Goal: Task Accomplishment & Management: Manage account settings

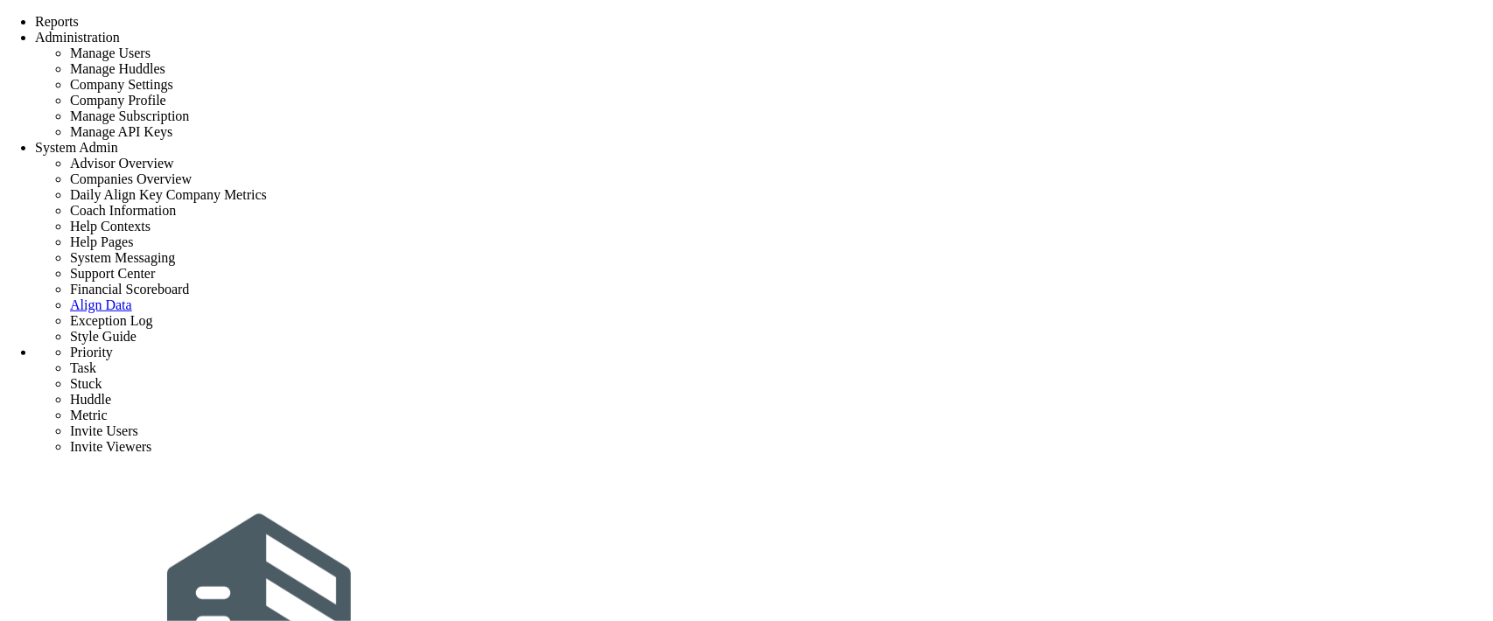
scroll to position [417, 0]
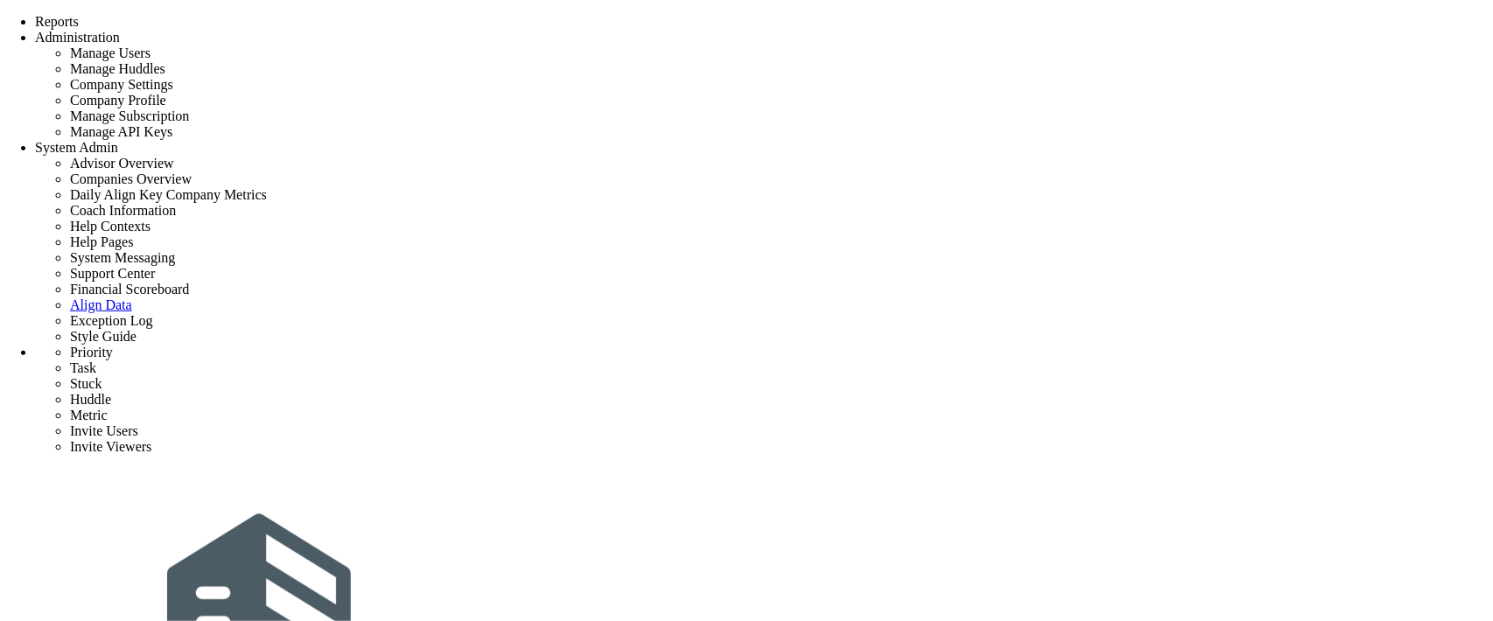
scroll to position [359, 0]
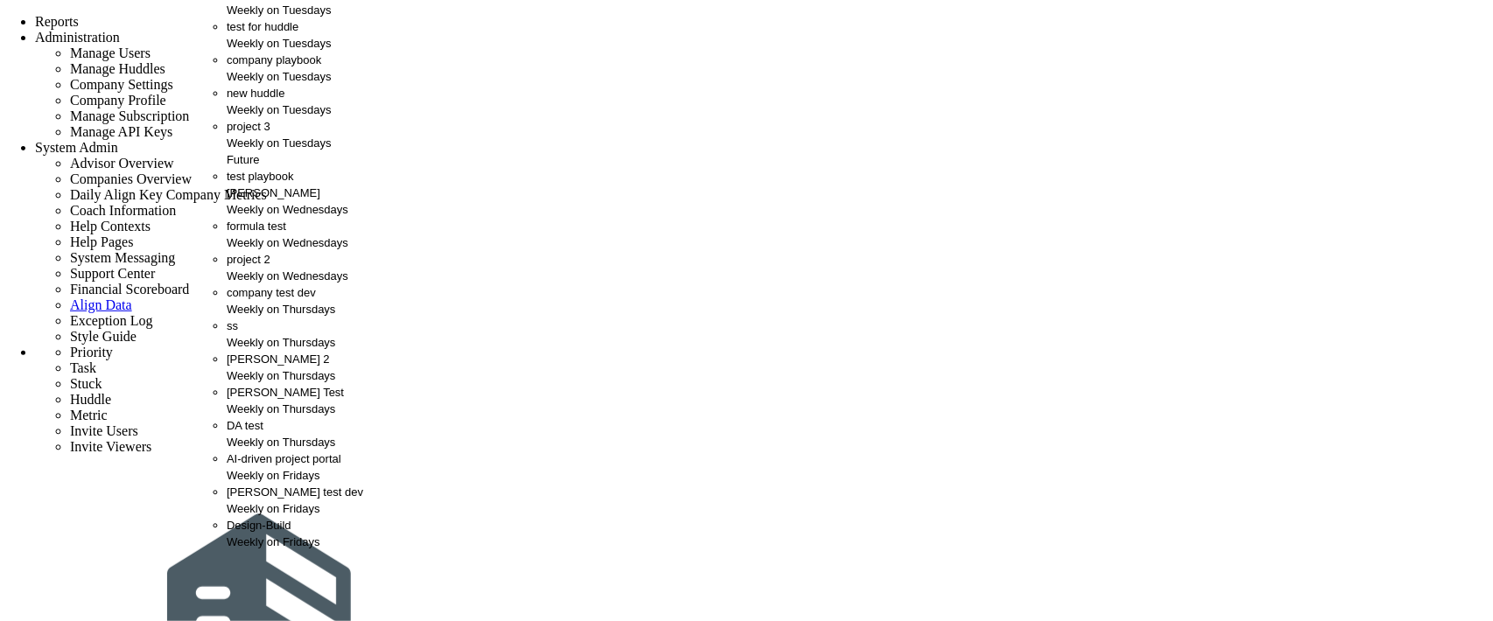
scroll to position [514, 0]
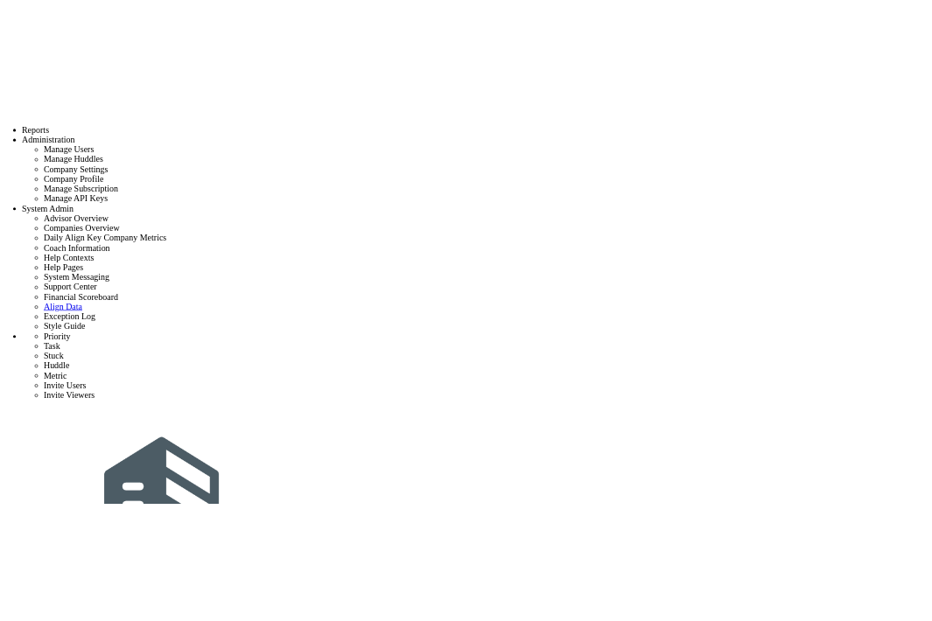
scroll to position [300, 0]
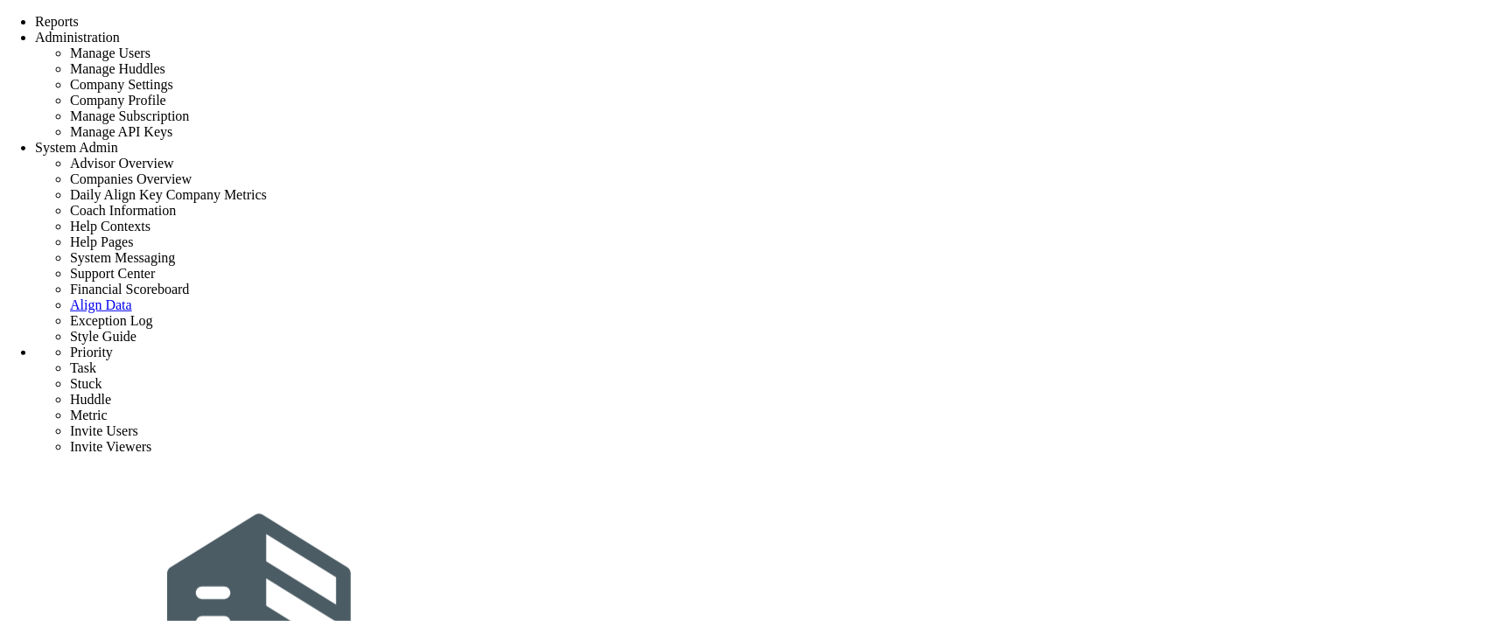
drag, startPoint x: 245, startPoint y: 273, endPoint x: 914, endPoint y: 557, distance: 726.2
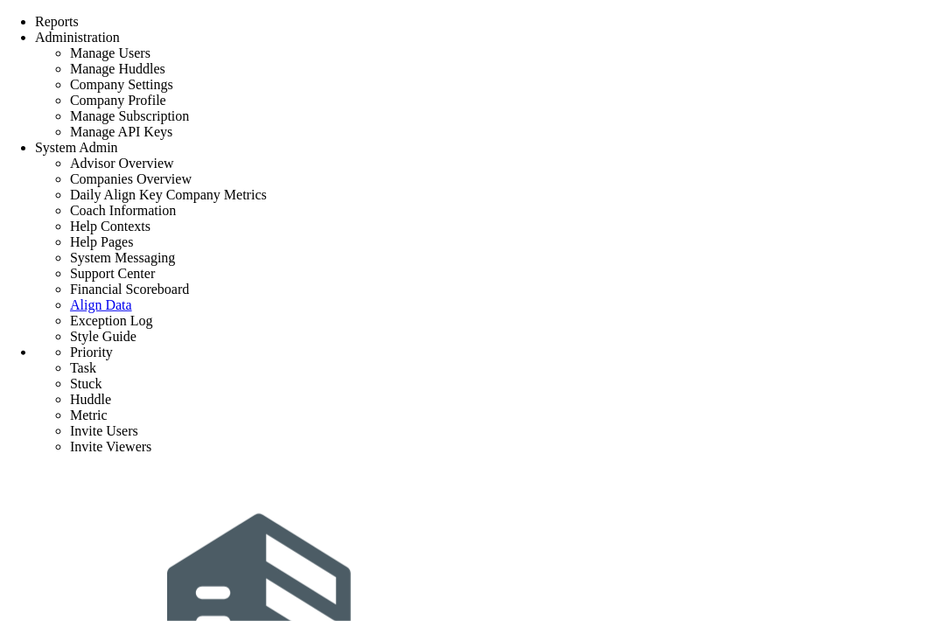
scroll to position [0, 0]
type input "delete"
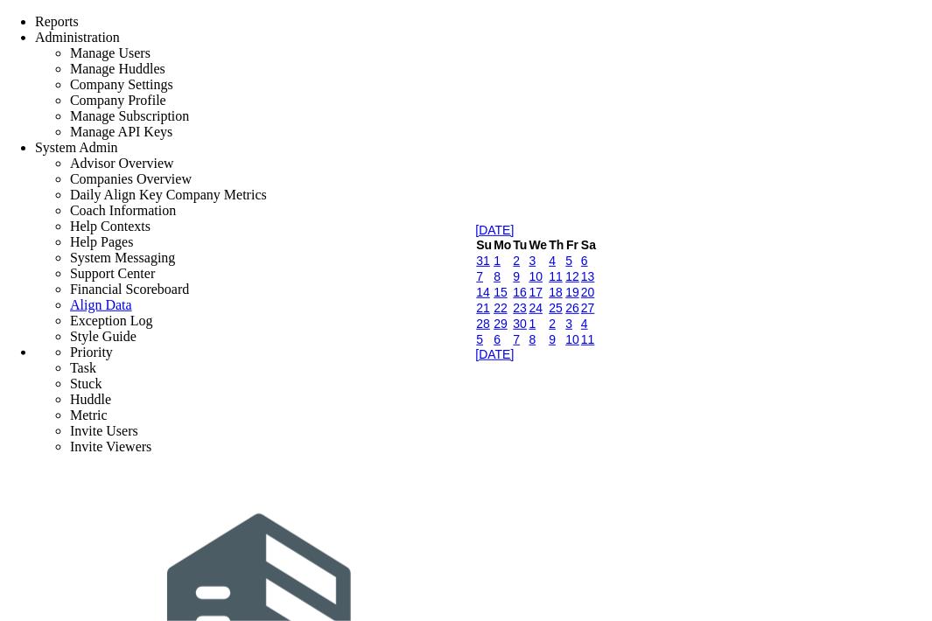
click at [543, 284] on link "10" at bounding box center [536, 277] width 14 height 14
type input "[DATE]"
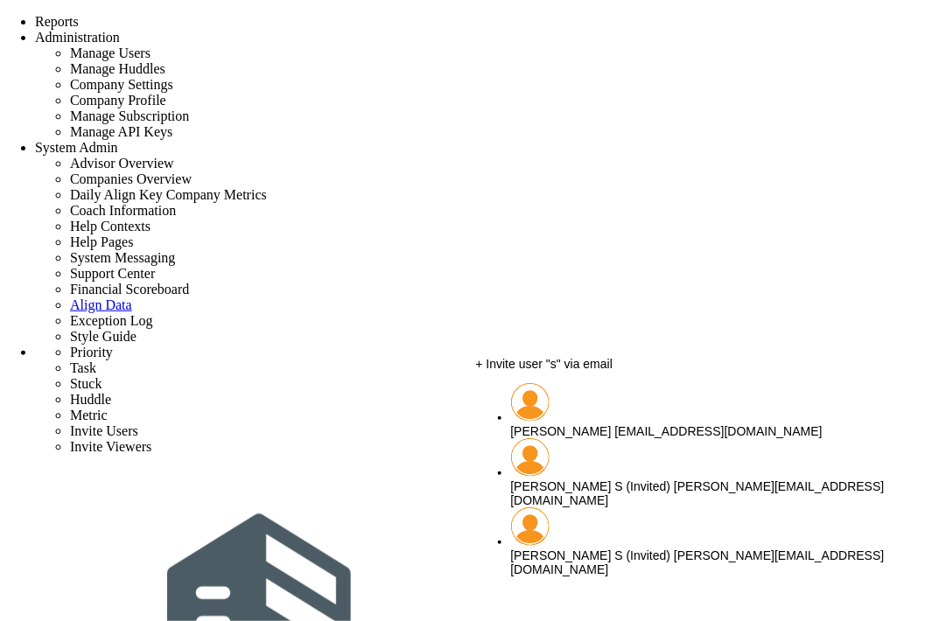
click at [612, 425] on span "[PERSON_NAME]" at bounding box center [561, 431] width 101 height 14
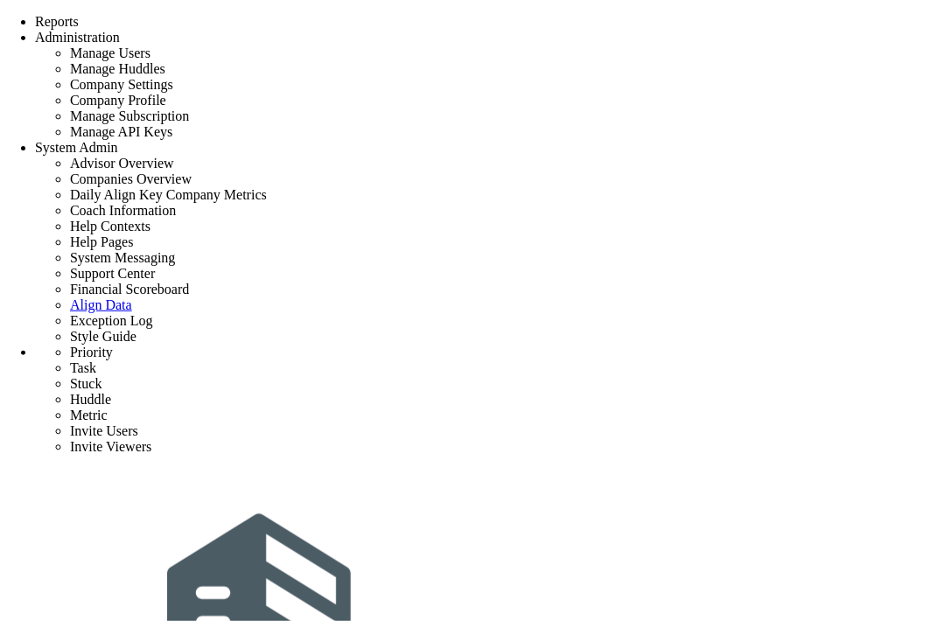
type input "[PERSON_NAME]"
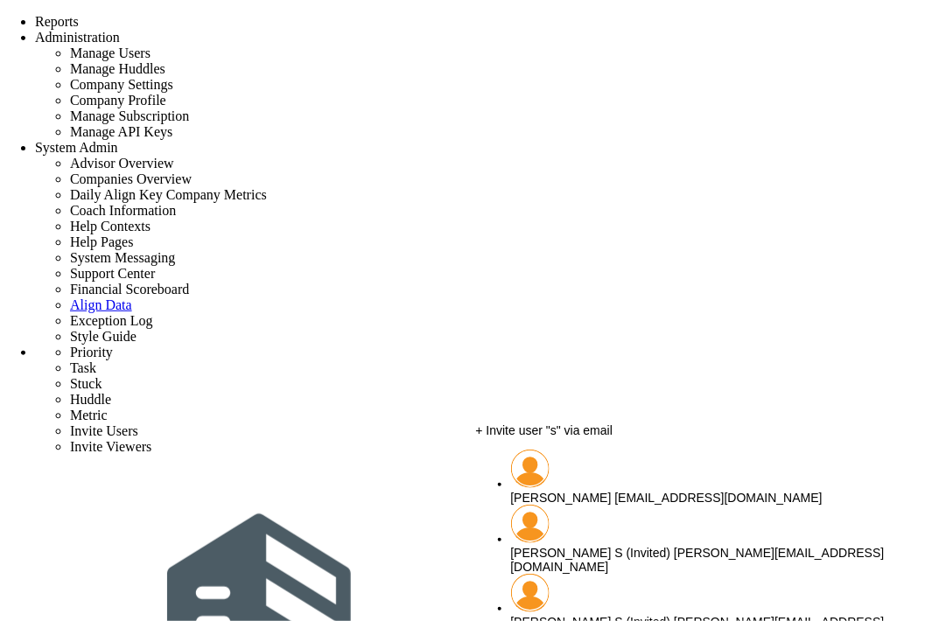
click at [612, 491] on span "[PERSON_NAME]" at bounding box center [561, 498] width 101 height 14
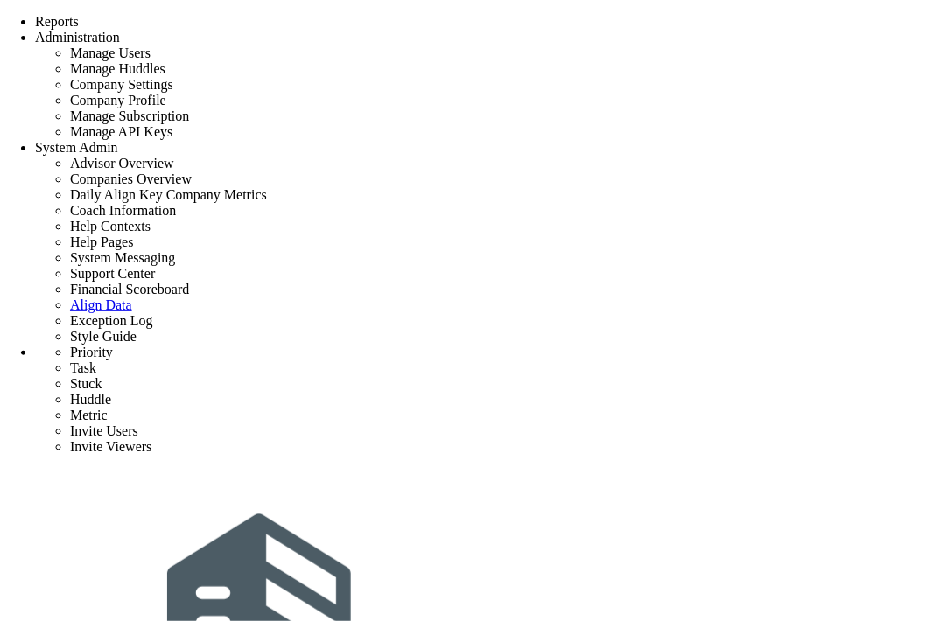
type input "[PERSON_NAME]"
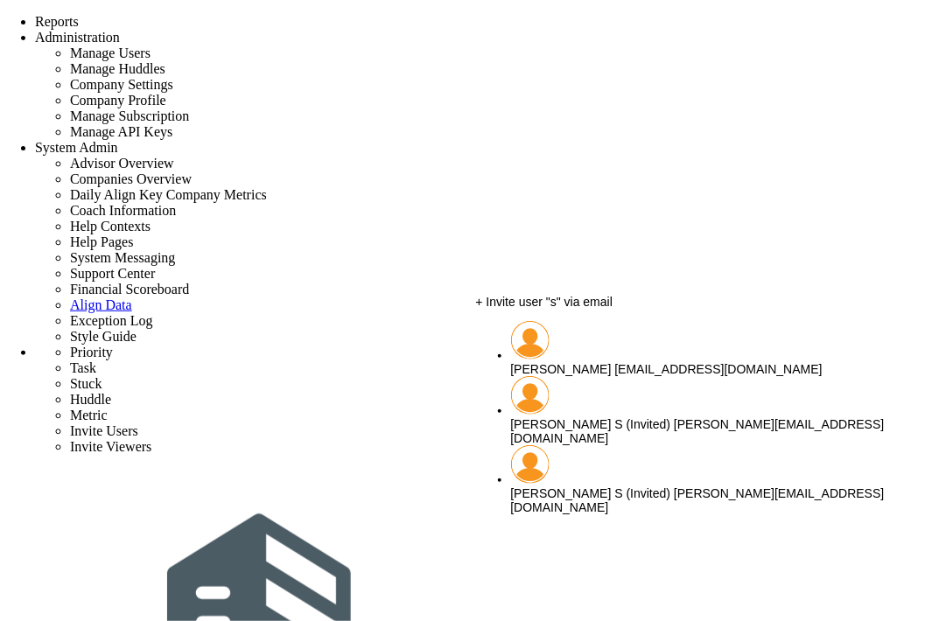
click at [612, 365] on span "[PERSON_NAME]" at bounding box center [561, 369] width 101 height 14
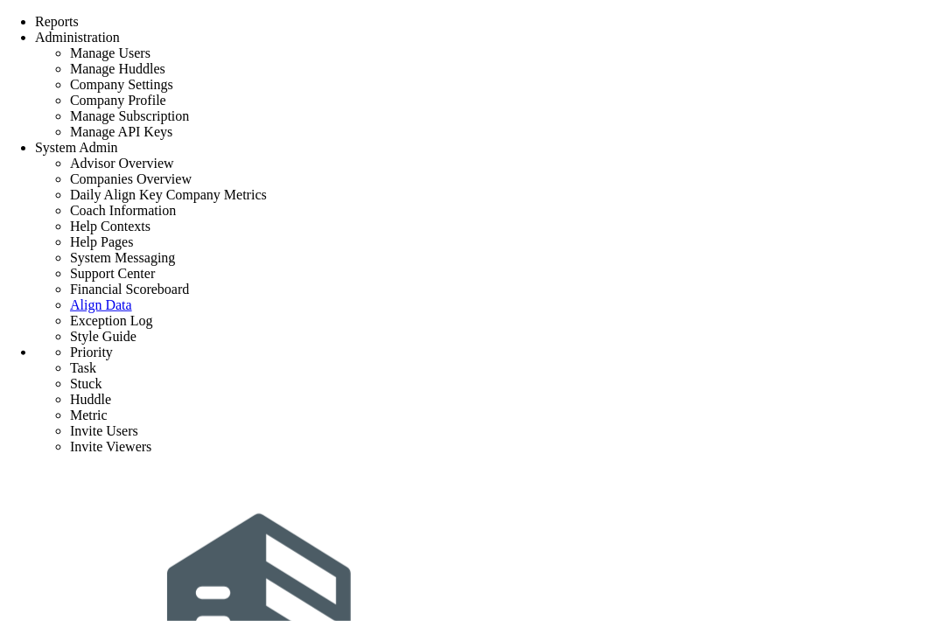
type input "[PERSON_NAME]"
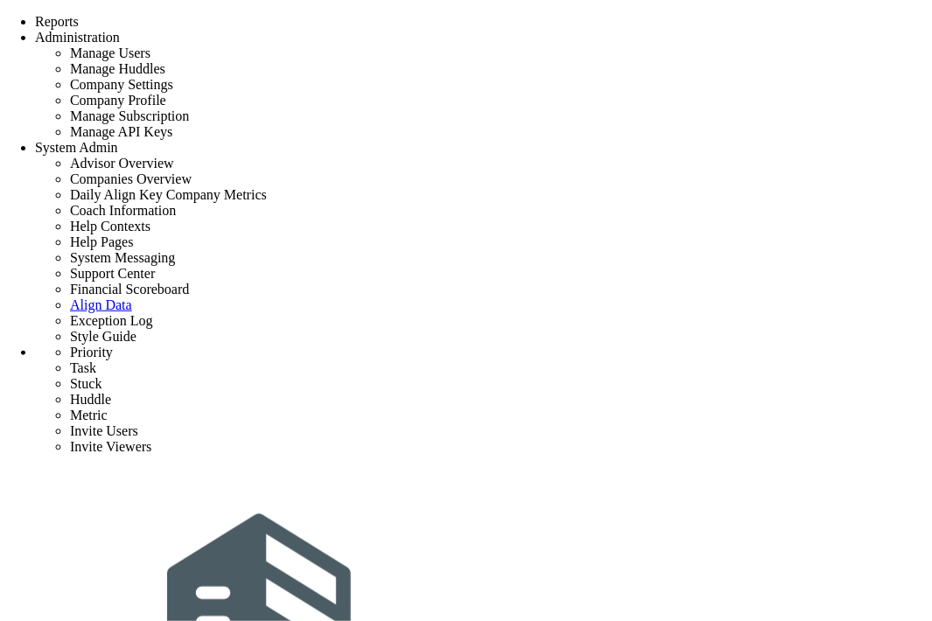
scroll to position [359, 0]
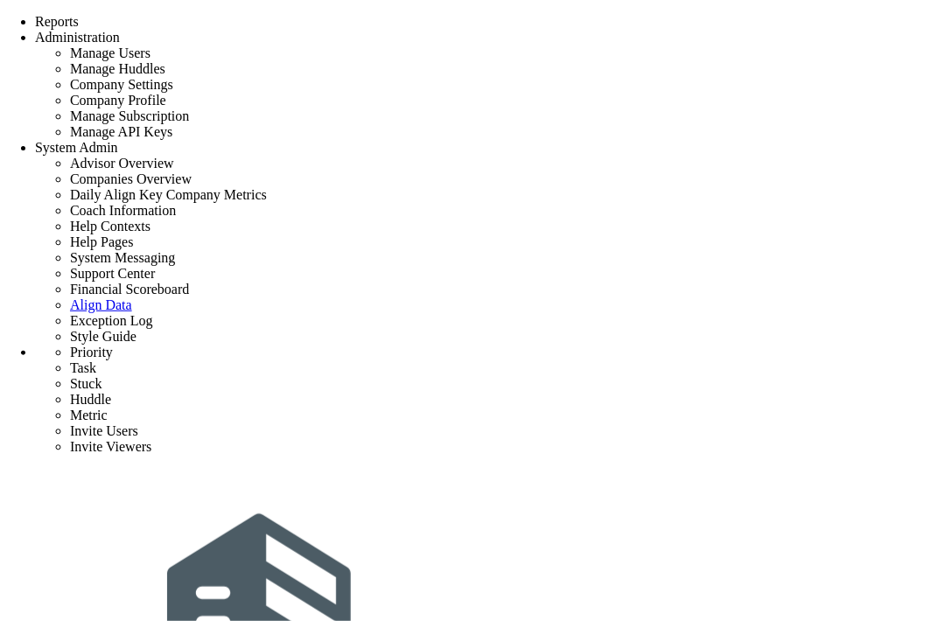
click at [249, 15] on span "Tasks" at bounding box center [241, 8] width 29 height 13
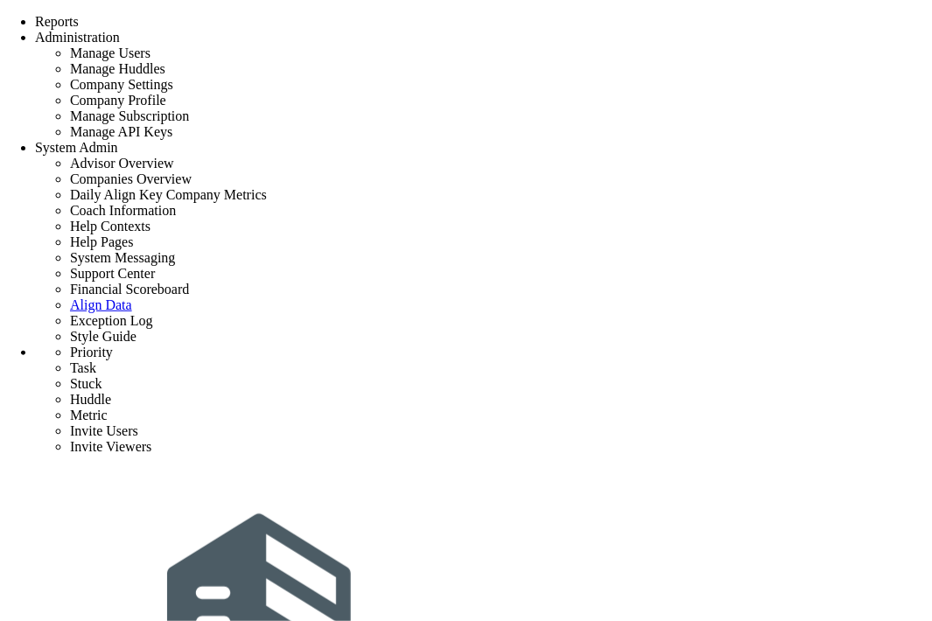
scroll to position [3956, 0]
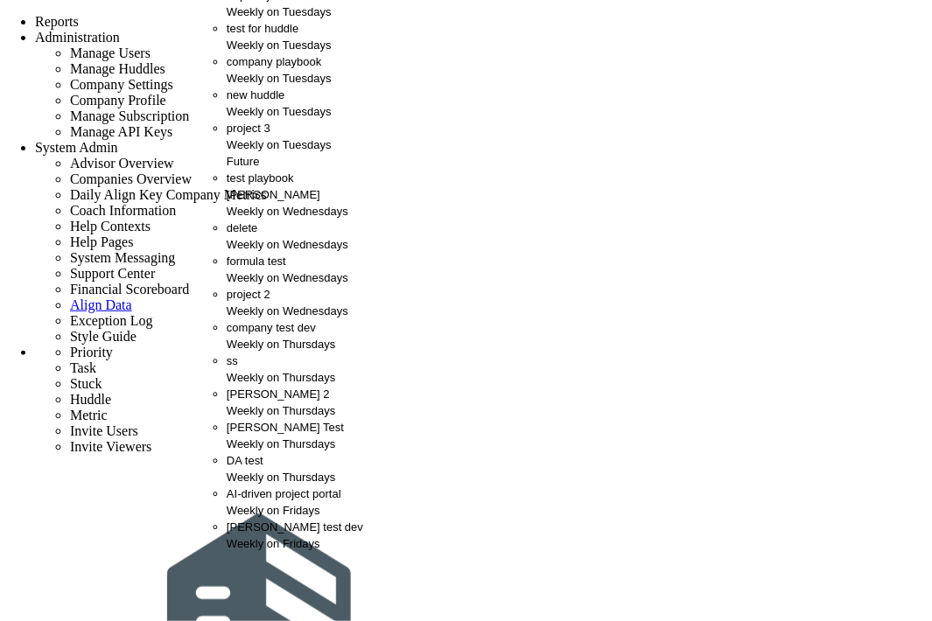
scroll to position [558, 0]
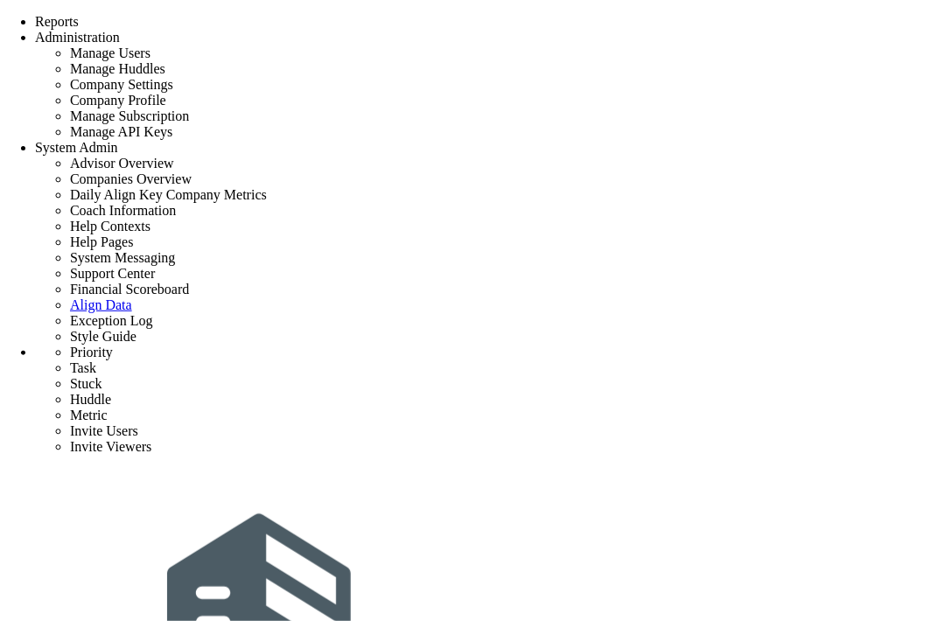
click at [252, 15] on span "Tasks" at bounding box center [241, 8] width 29 height 13
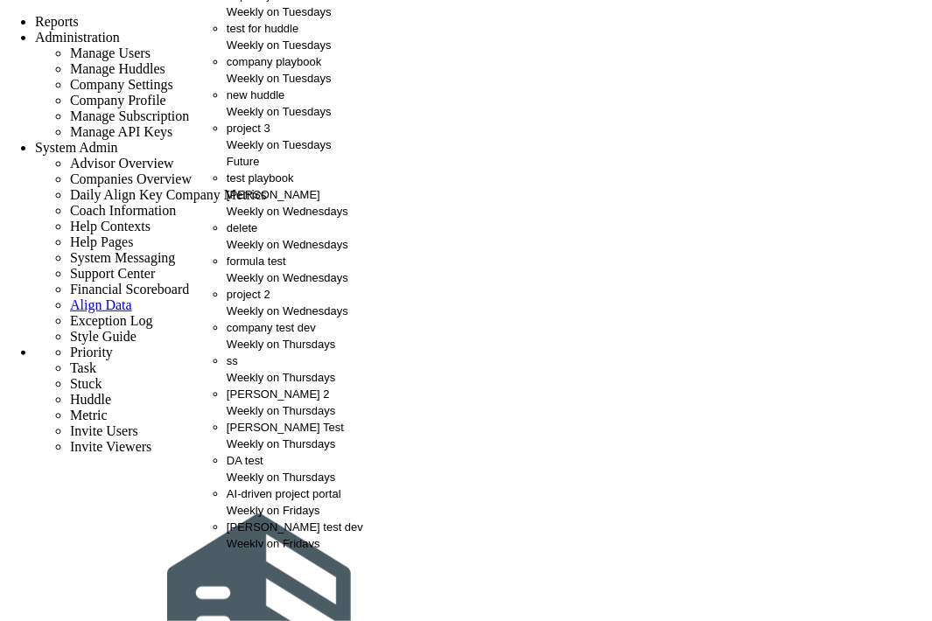
scroll to position [0, 0]
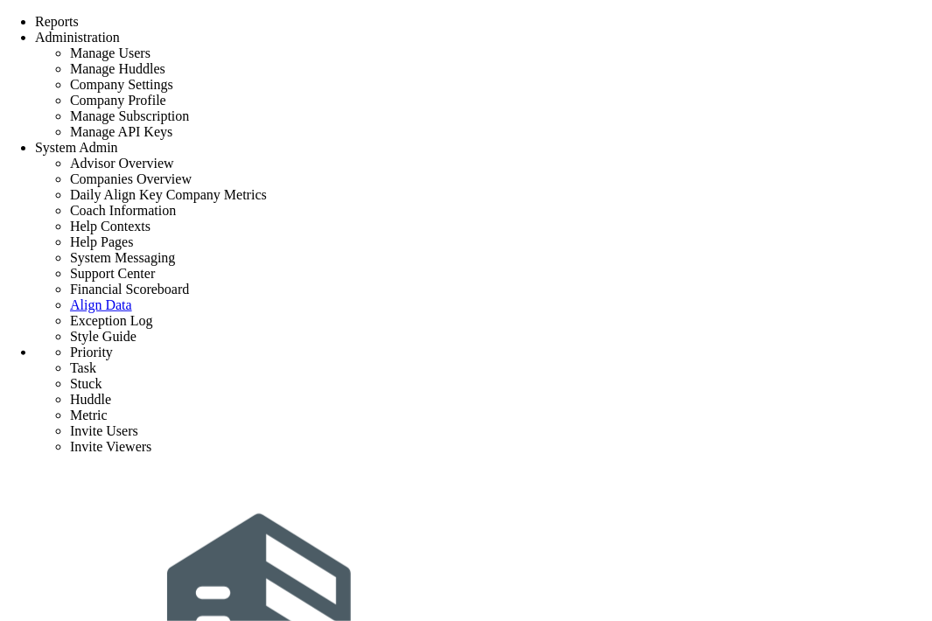
scroll to position [241, 0]
click at [261, 17] on div "Tasks" at bounding box center [244, 8] width 34 height 17
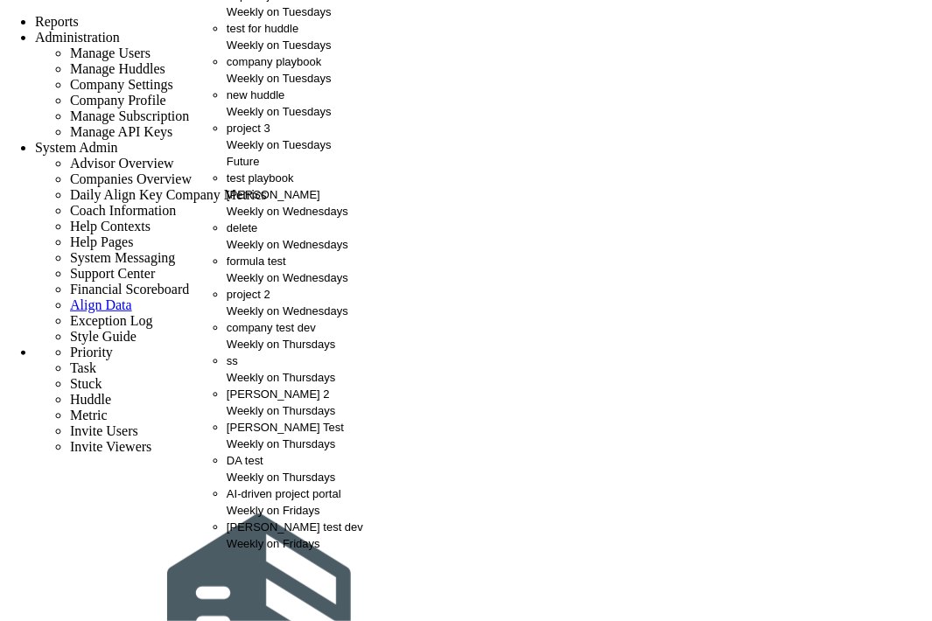
scroll to position [97, 0]
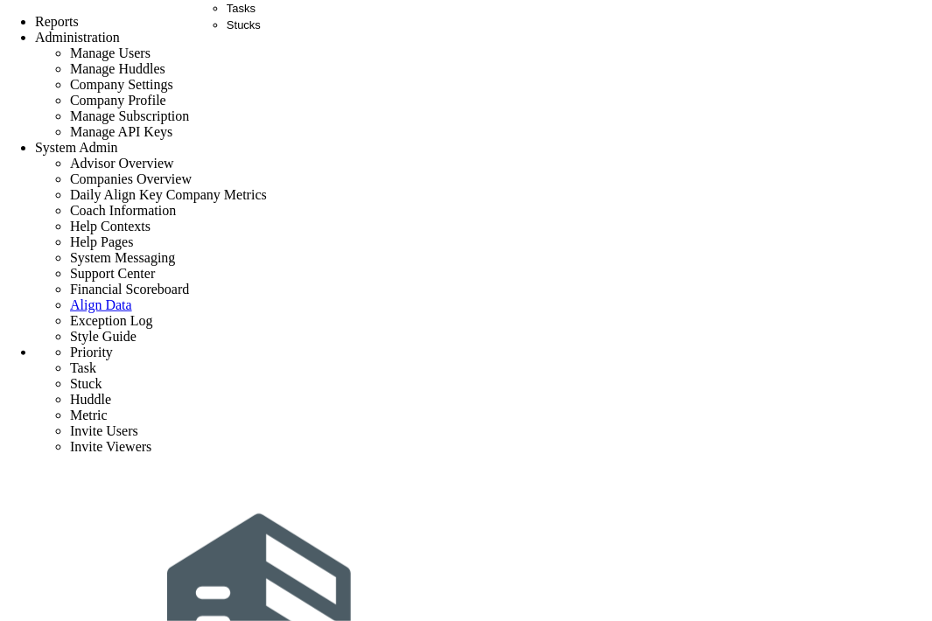
click at [249, 15] on span "Tasks" at bounding box center [241, 8] width 29 height 13
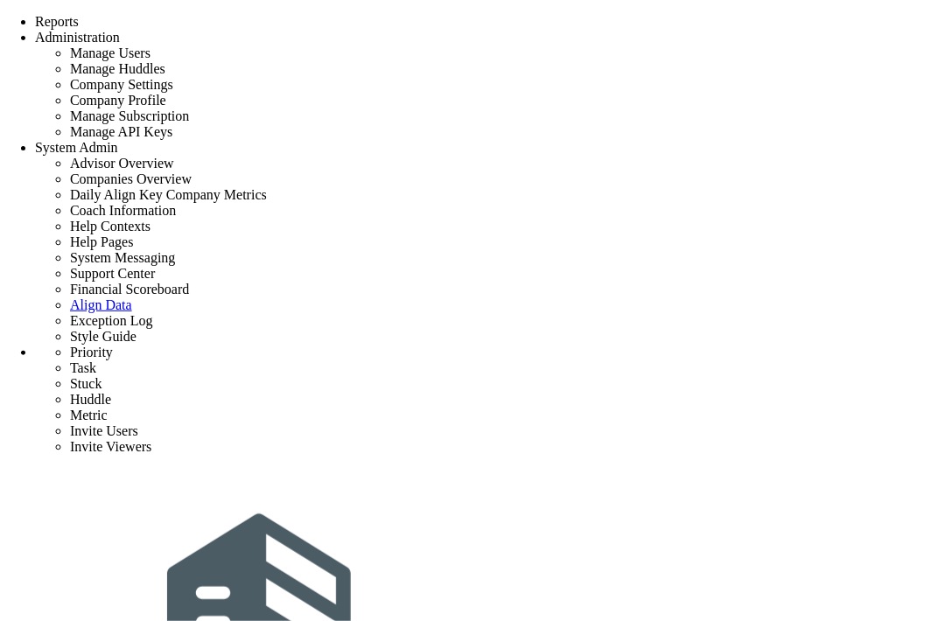
scroll to position [182, 0]
click at [227, 17] on div "Tasks" at bounding box center [244, 8] width 34 height 17
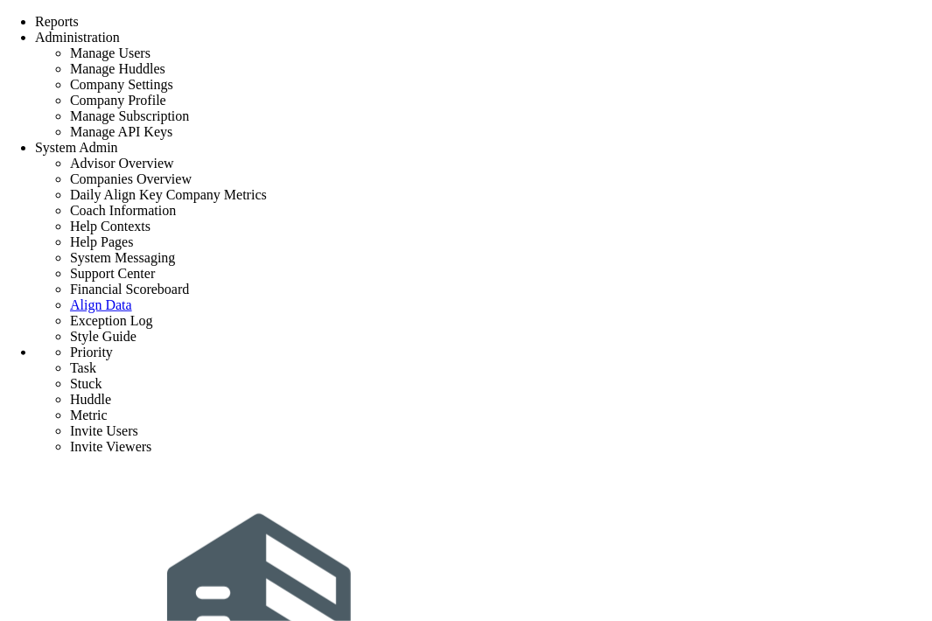
scroll to position [552, 0]
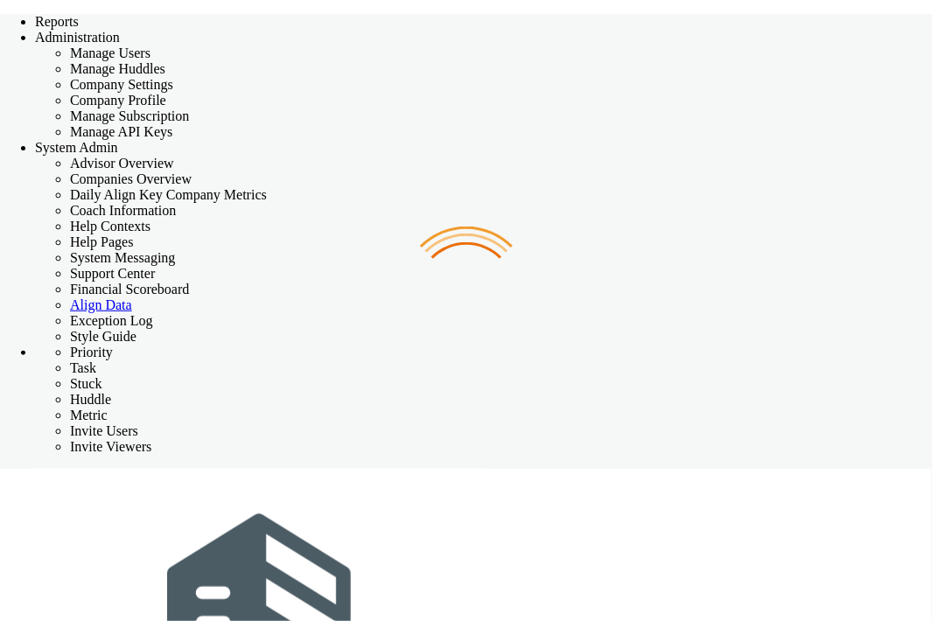
checkbox input "false"
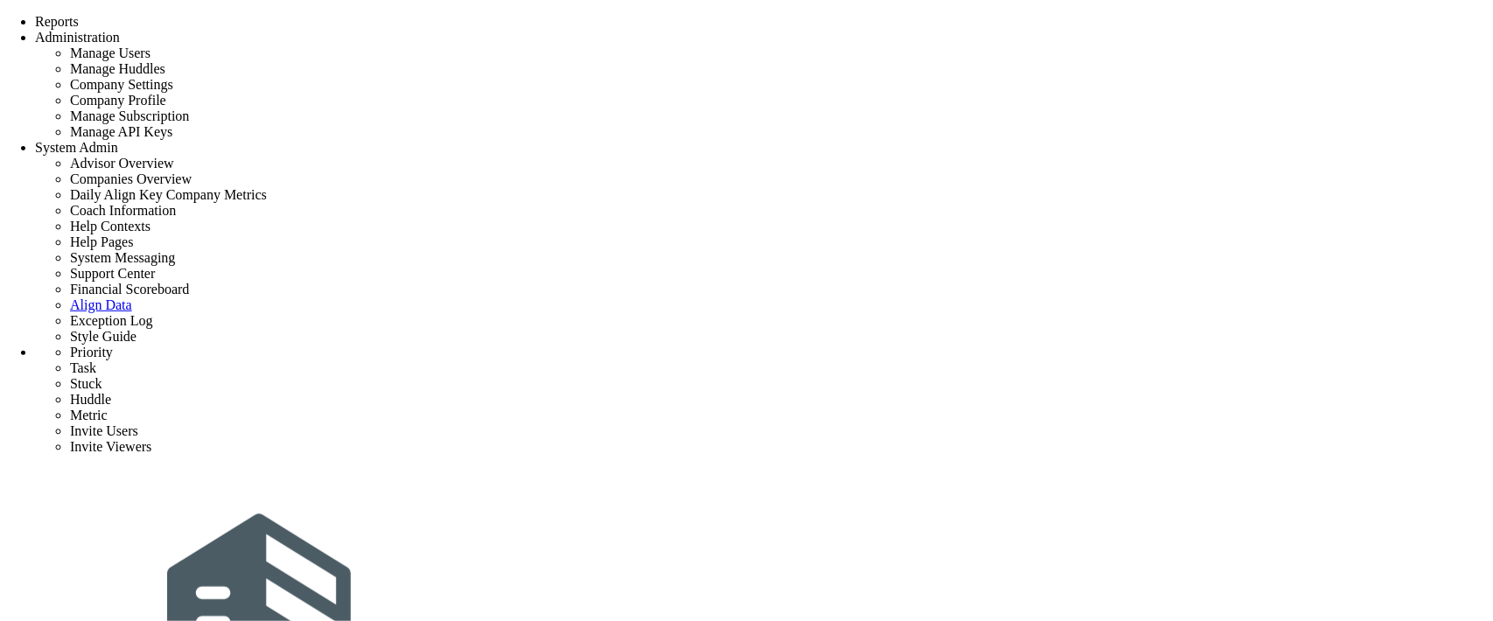
scroll to position [182, 0]
click at [261, 17] on div "Tasks" at bounding box center [244, 8] width 34 height 17
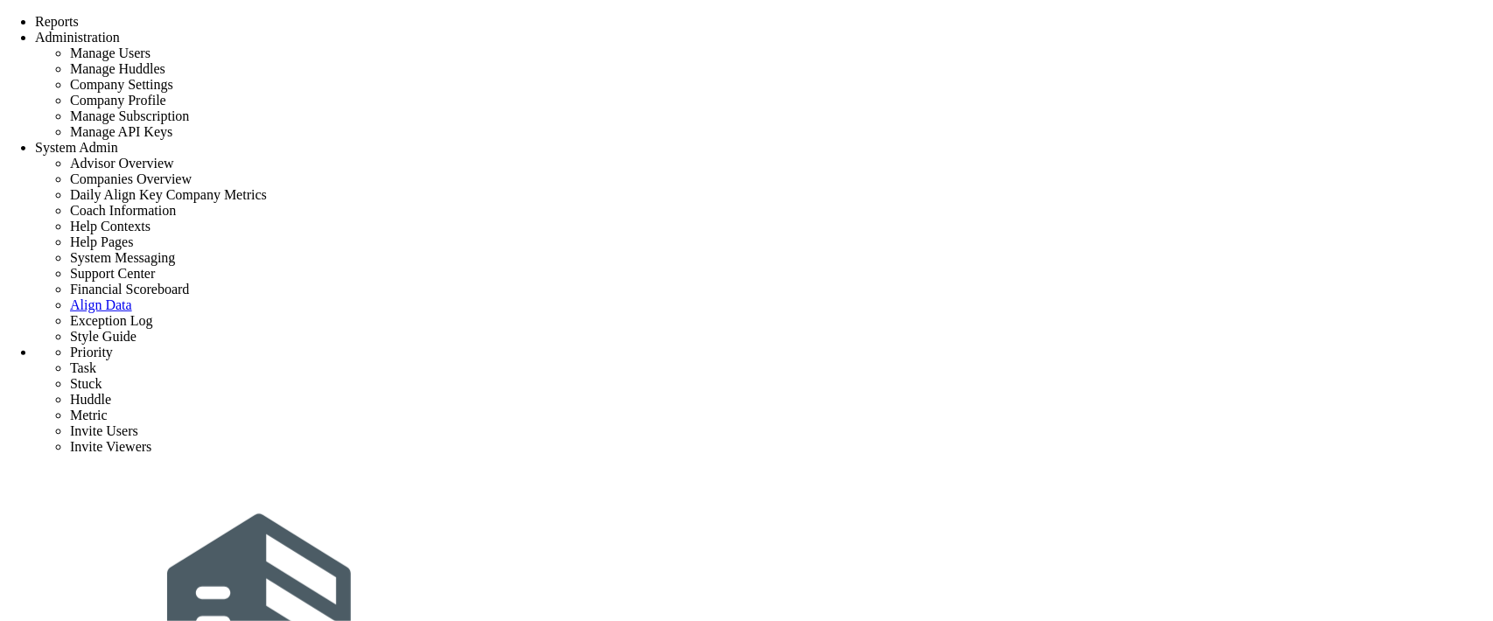
scroll to position [3100, 0]
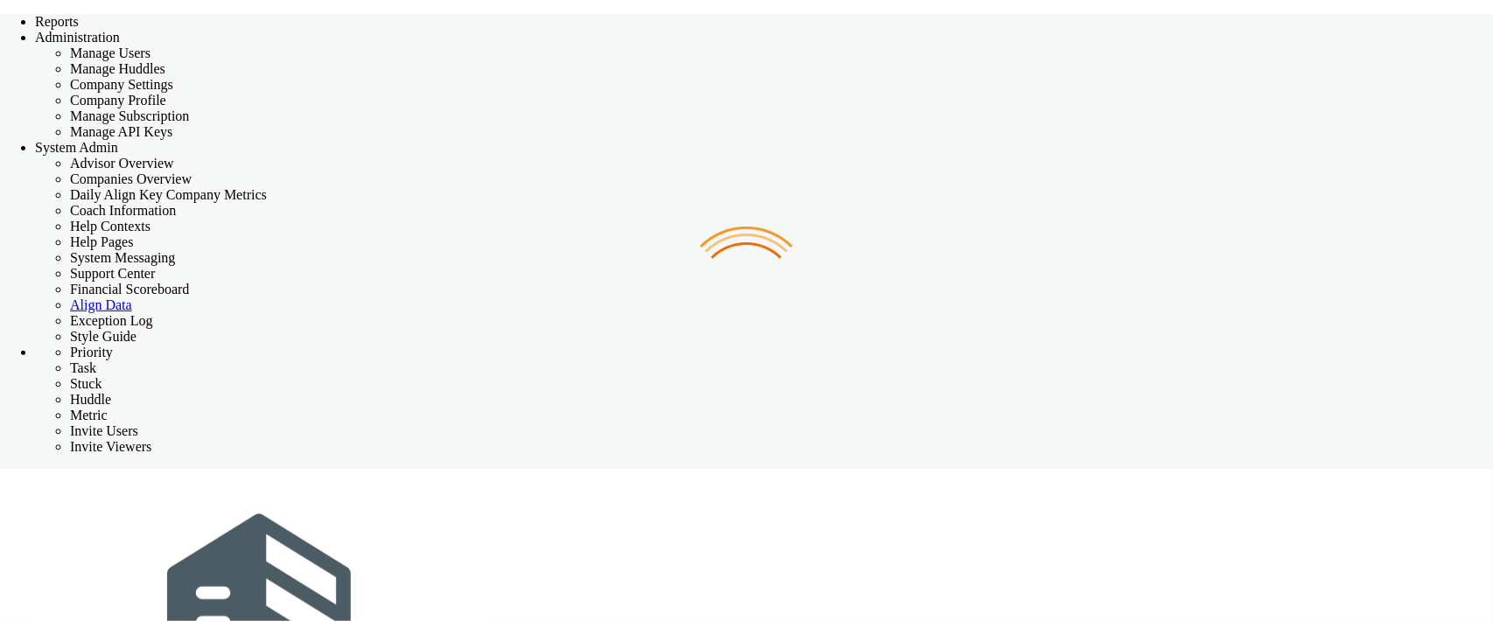
checkbox input "false"
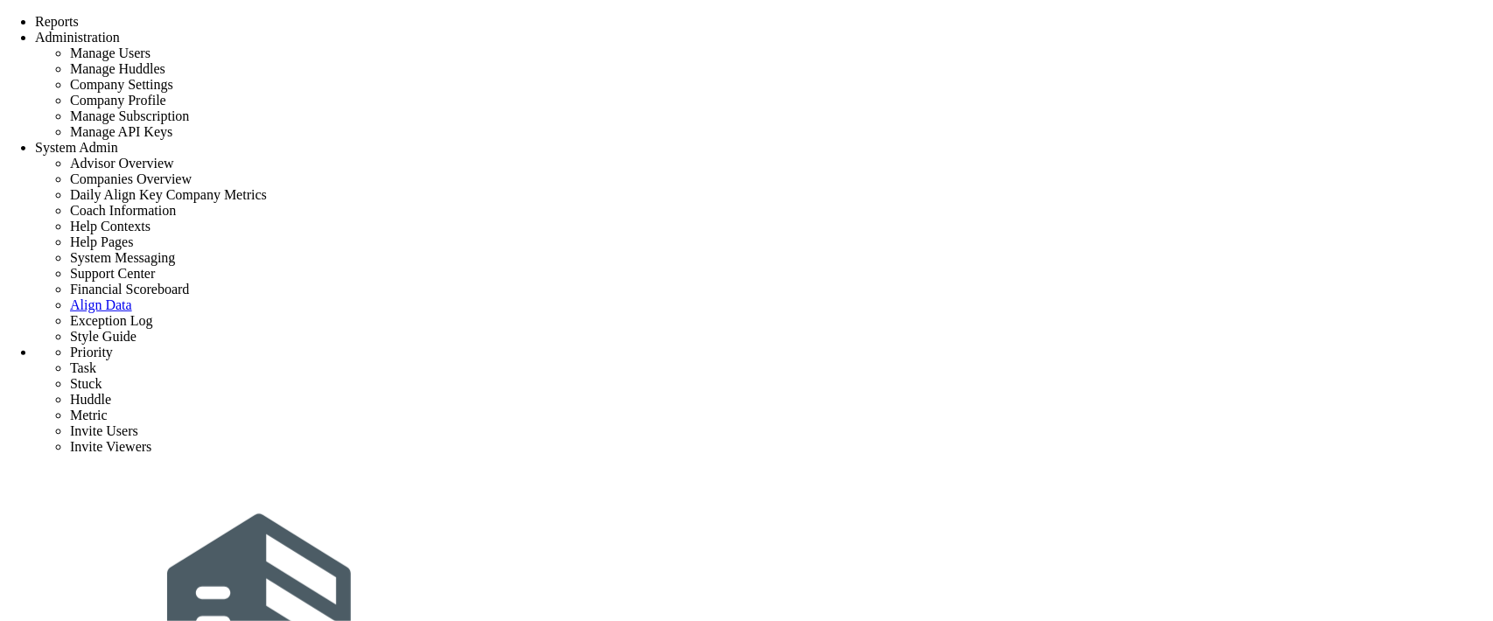
scroll to position [182, 0]
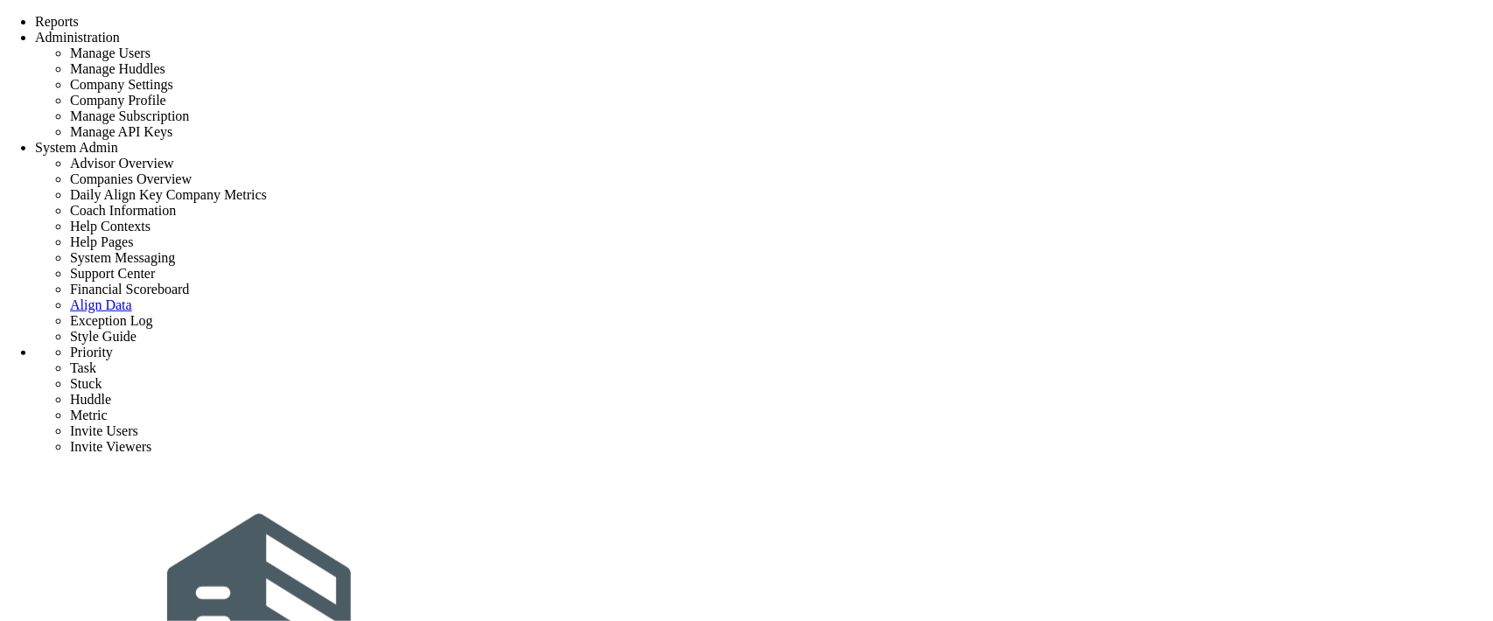
scroll to position [377, 0]
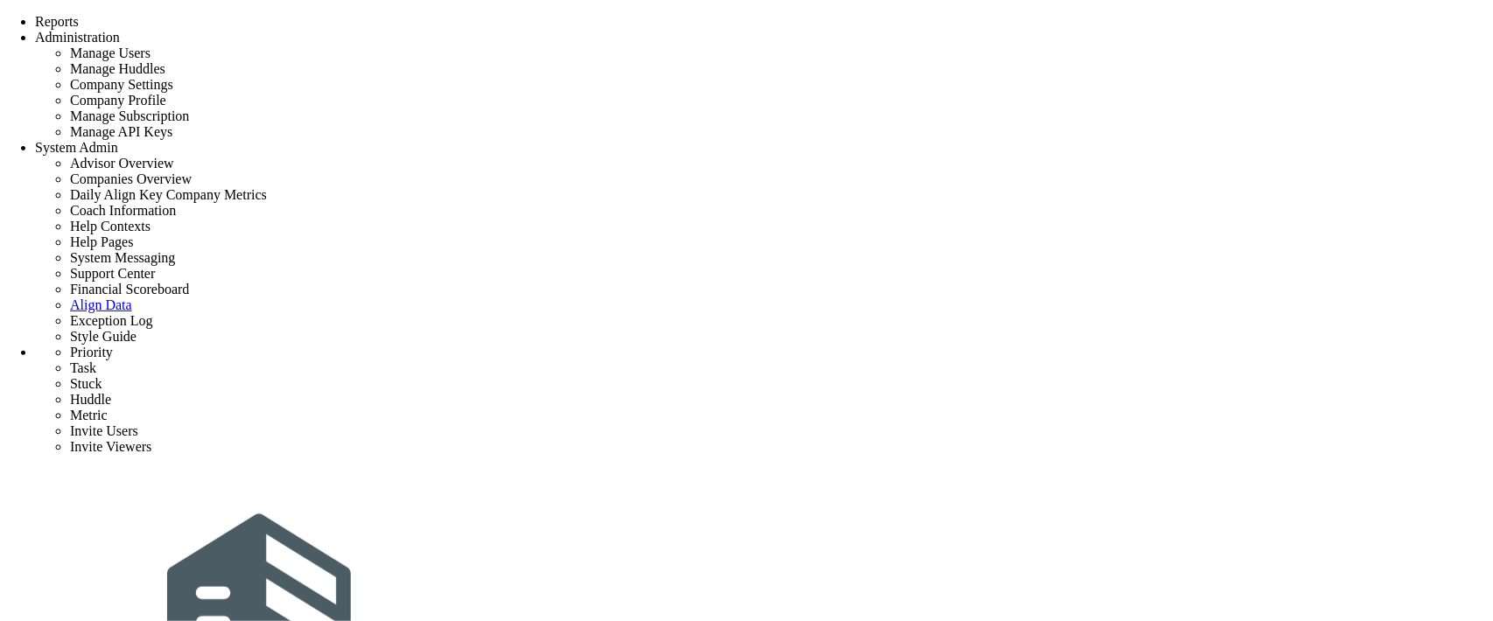
click at [256, 15] on span "Tasks" at bounding box center [241, 8] width 29 height 13
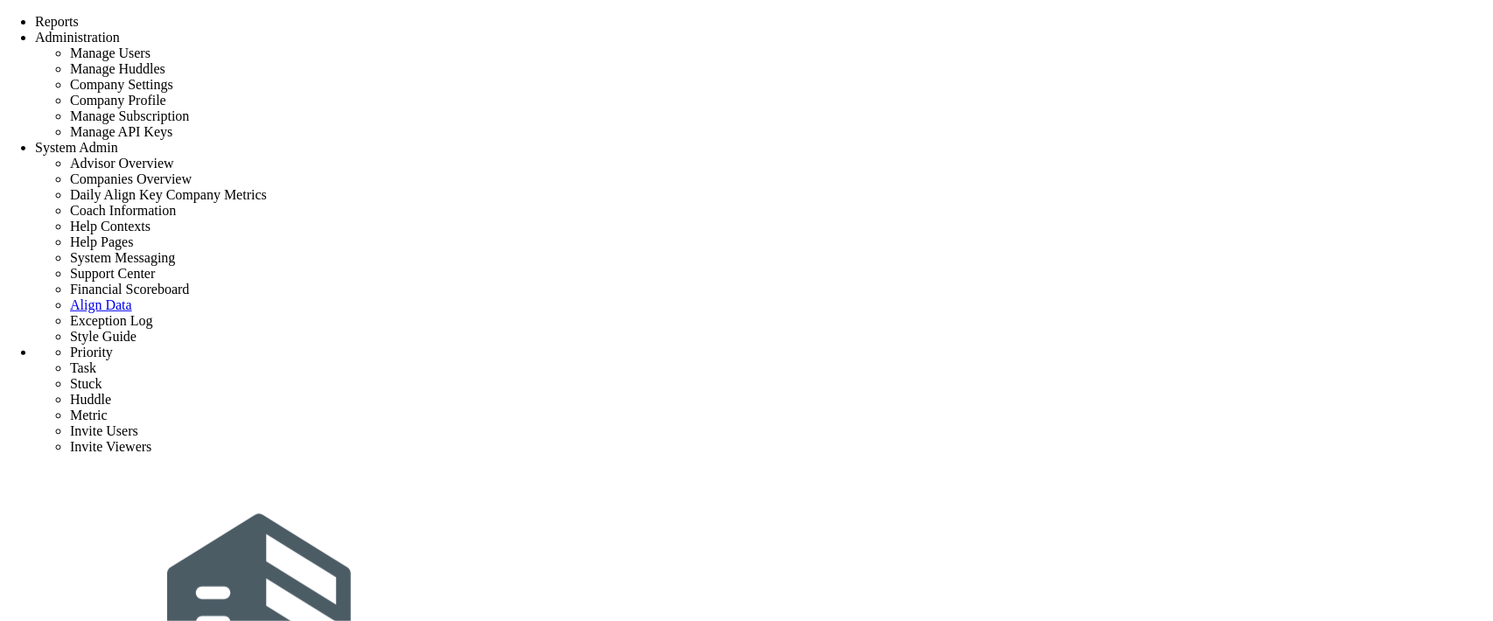
scroll to position [3074, 0]
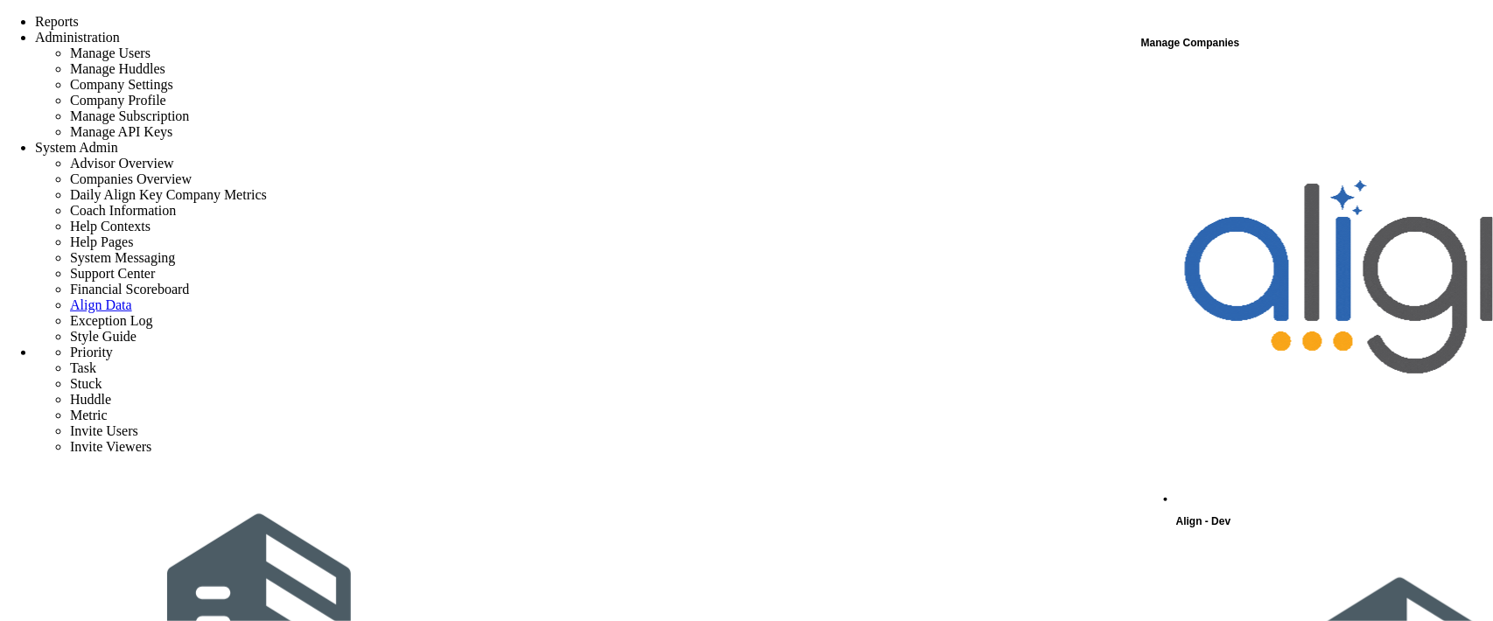
click at [1257, 74] on div "Align - Dev" at bounding box center [1333, 299] width 315 height 468
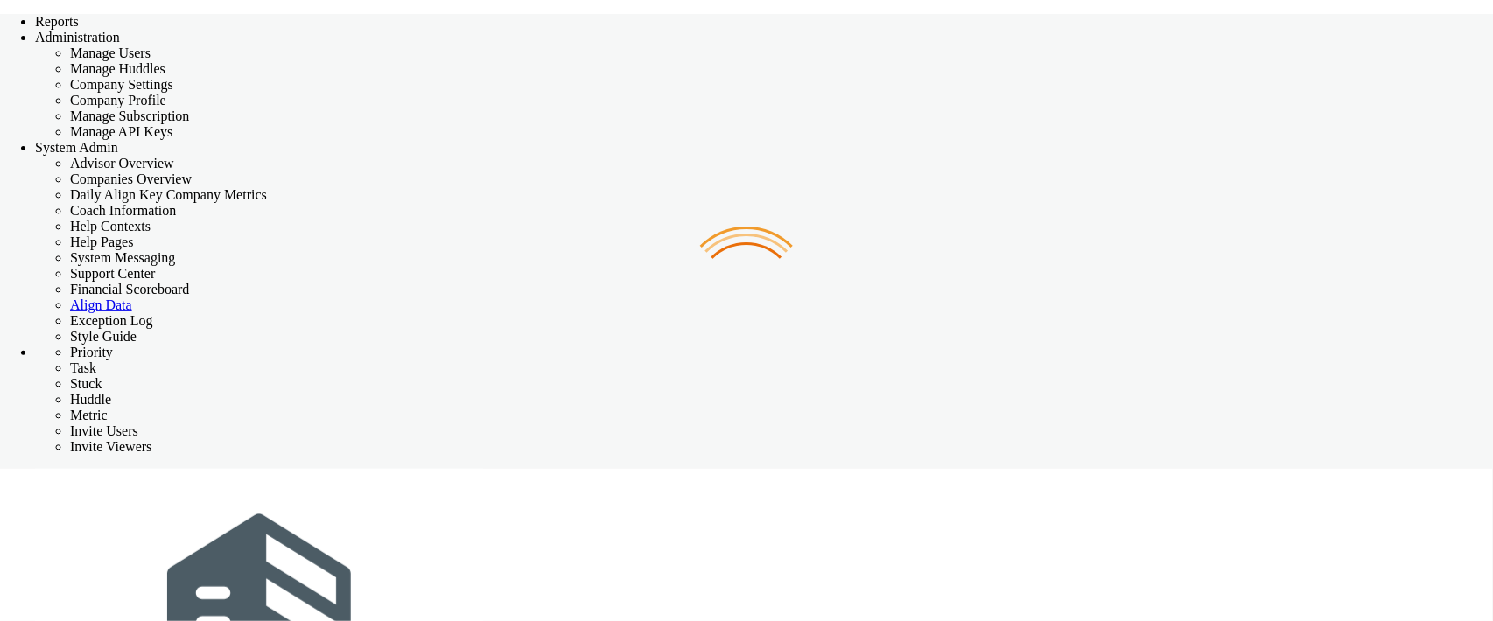
checkbox input "false"
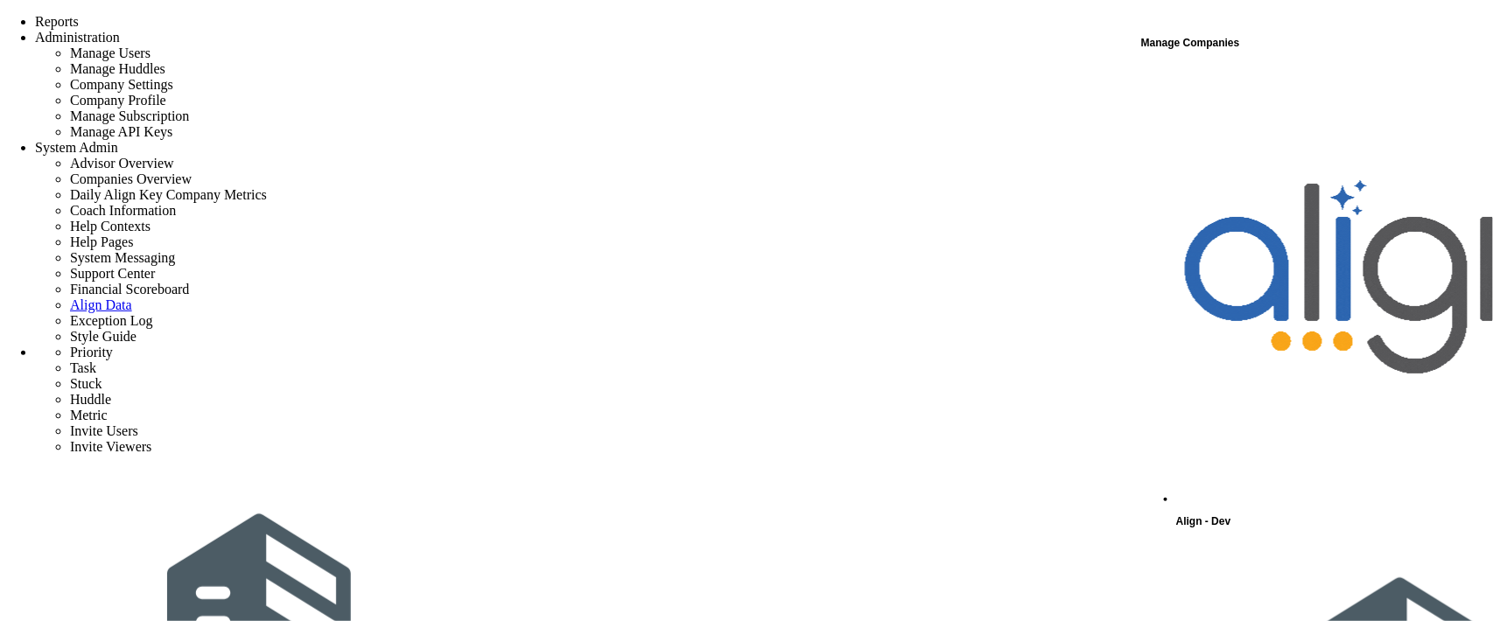
click at [1229, 515] on span "Align - Dev" at bounding box center [1203, 521] width 55 height 12
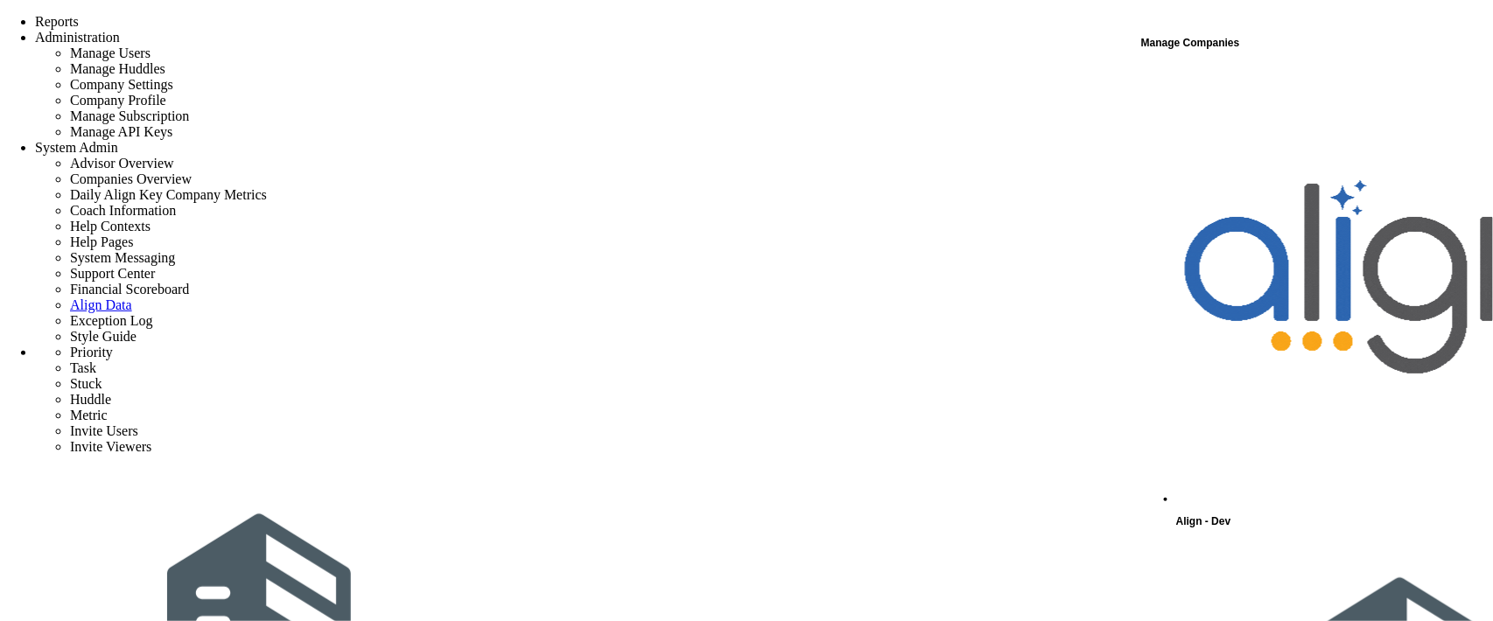
click at [1272, 71] on div "Align - Dev" at bounding box center [1333, 299] width 315 height 468
